Goal: Task Accomplishment & Management: Use online tool/utility

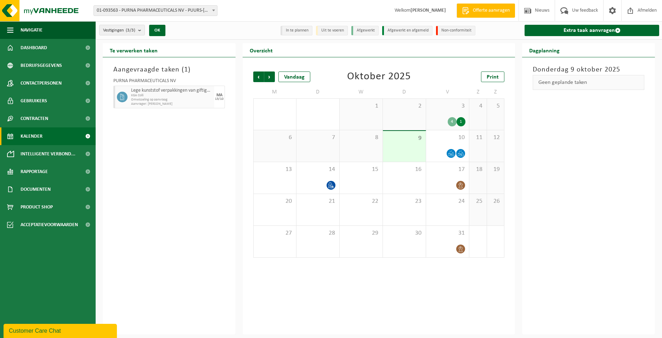
click at [39, 140] on span "Kalender" at bounding box center [32, 137] width 22 height 18
click at [557, 33] on link "Extra taak aanvragen" at bounding box center [592, 30] width 135 height 11
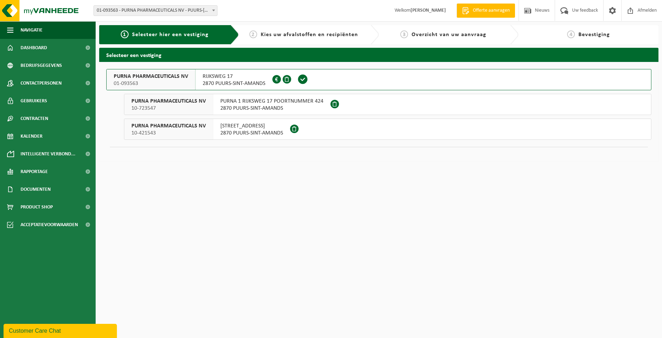
click at [158, 82] on span "01-093563" at bounding box center [151, 83] width 74 height 7
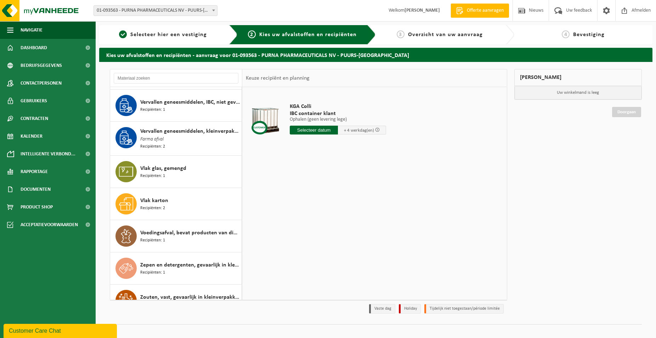
scroll to position [1176, 0]
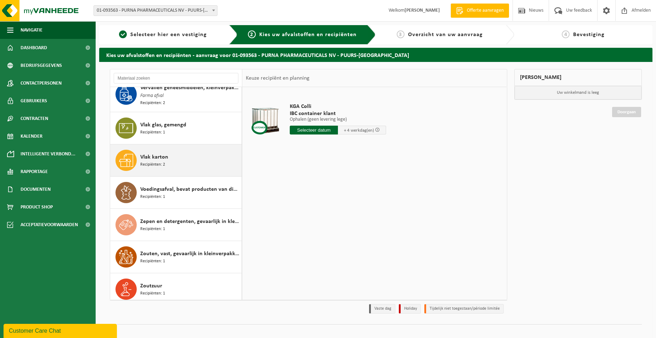
click at [166, 158] on div "Vlak karton Recipiënten: 2" at bounding box center [190, 160] width 100 height 21
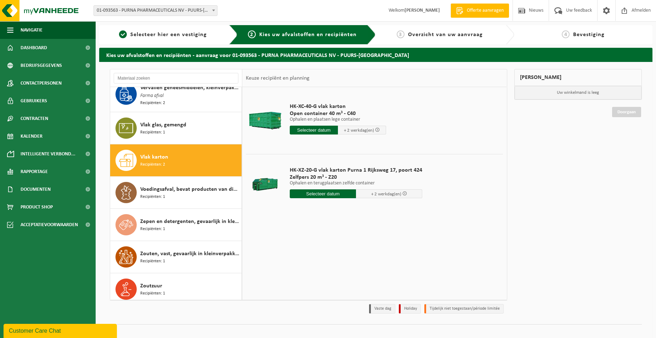
click at [313, 196] on input "text" at bounding box center [323, 194] width 66 height 9
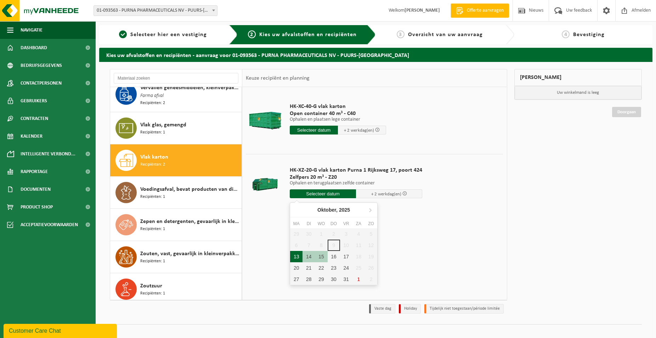
click at [295, 258] on div "13" at bounding box center [296, 256] width 12 height 11
type input "Van 2025-10-13"
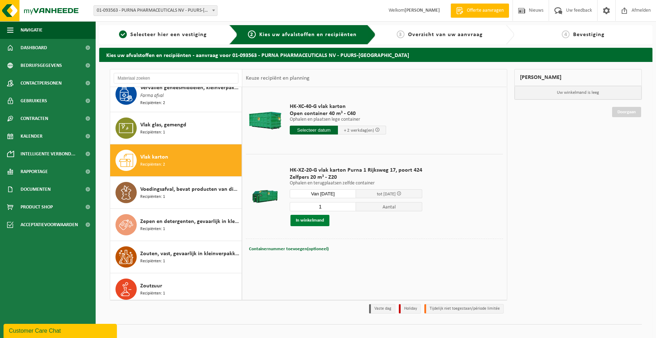
click at [305, 220] on button "In winkelmand" at bounding box center [309, 220] width 39 height 11
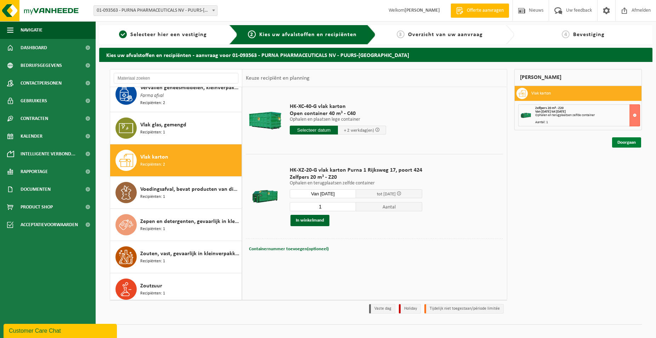
click at [625, 140] on link "Doorgaan" at bounding box center [626, 142] width 29 height 10
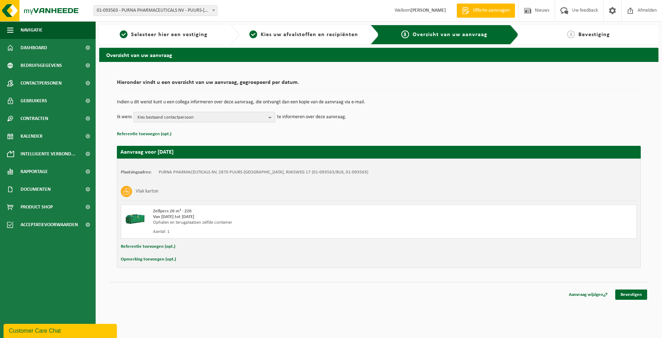
click at [177, 116] on span "Kies bestaand contactpersoon" at bounding box center [201, 117] width 128 height 11
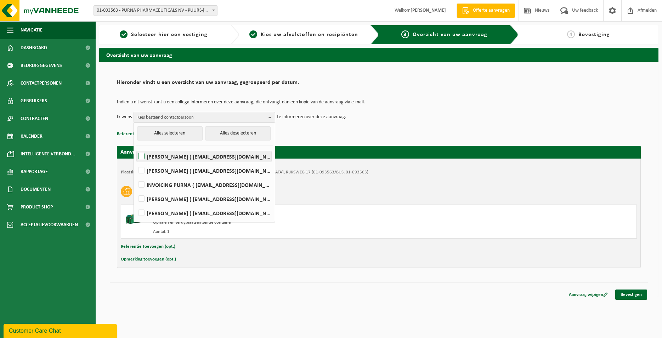
click at [160, 159] on label "[PERSON_NAME] ( [EMAIL_ADDRESS][DOMAIN_NAME] )" at bounding box center [204, 156] width 135 height 11
click at [136, 148] on input "[PERSON_NAME] ( [EMAIL_ADDRESS][DOMAIN_NAME] )" at bounding box center [135, 147] width 0 height 0
checkbox input "true"
click at [158, 171] on label "GUNTER DE HELT ( gdh@purna.be )" at bounding box center [204, 170] width 135 height 11
click at [136, 162] on input "GUNTER DE HELT ( gdh@purna.be )" at bounding box center [135, 162] width 0 height 0
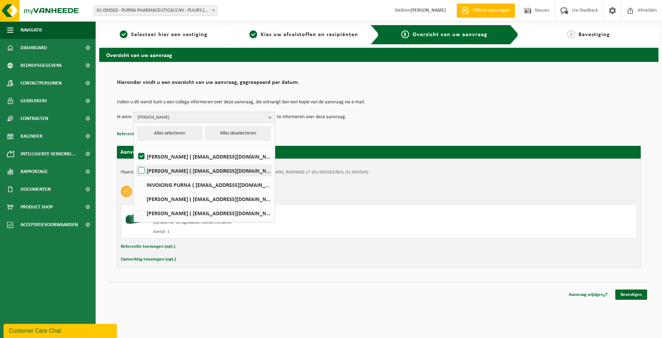
checkbox input "true"
click at [627, 293] on link "Bevestigen" at bounding box center [631, 295] width 32 height 10
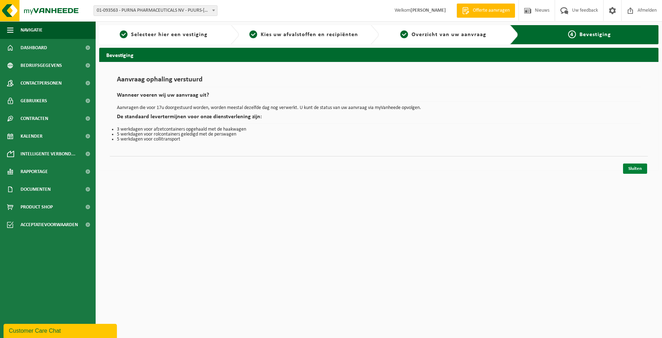
click at [633, 171] on link "Sluiten" at bounding box center [635, 169] width 24 height 10
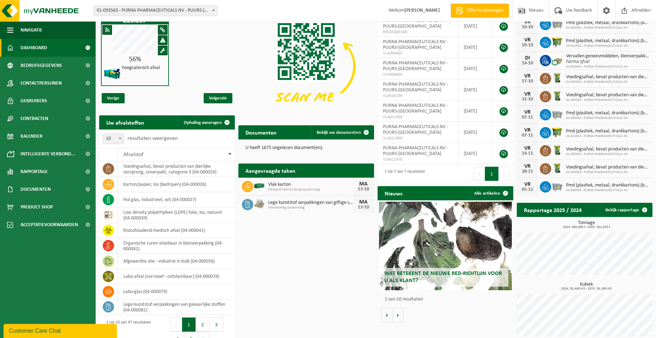
scroll to position [56, 0]
